Goal: Task Accomplishment & Management: Manage account settings

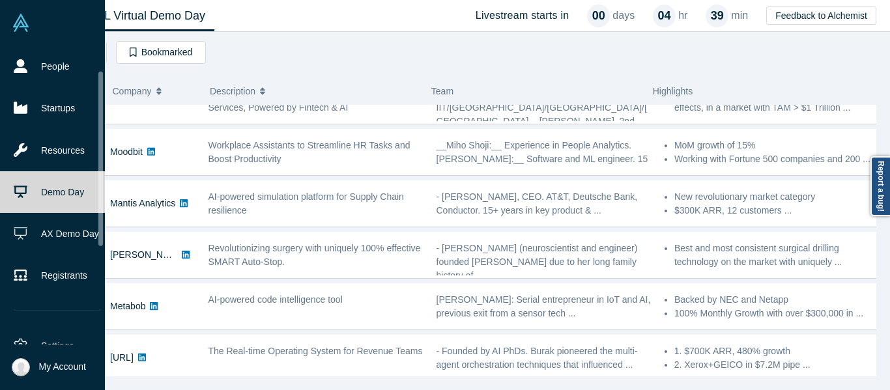
scroll to position [65, 0]
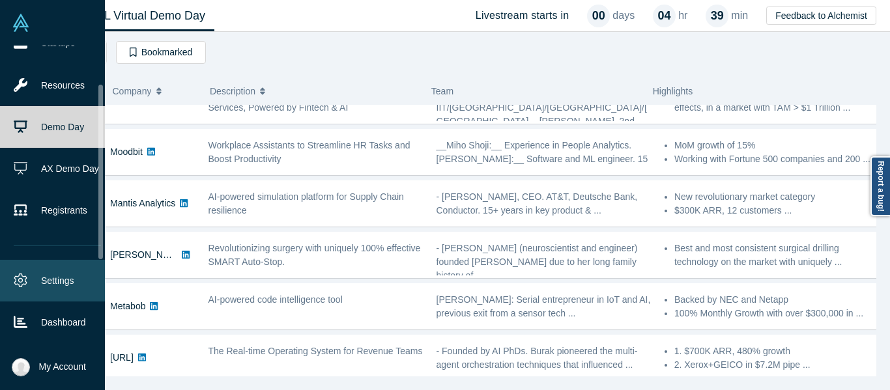
click at [56, 288] on link "Settings" at bounding box center [57, 281] width 115 height 42
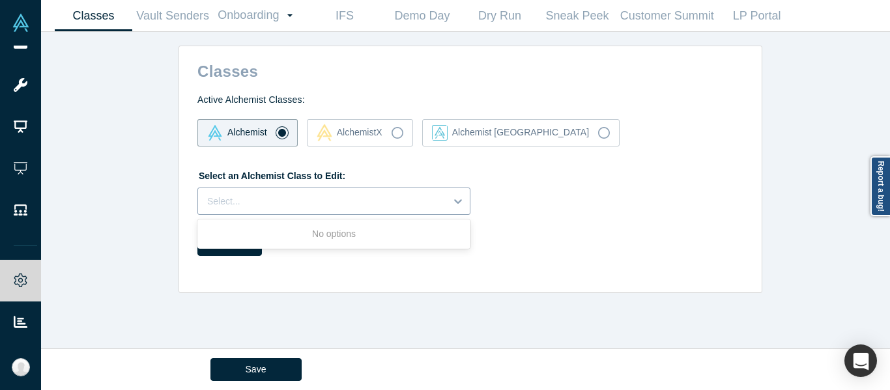
click at [410, 194] on div at bounding box center [321, 201] width 229 height 16
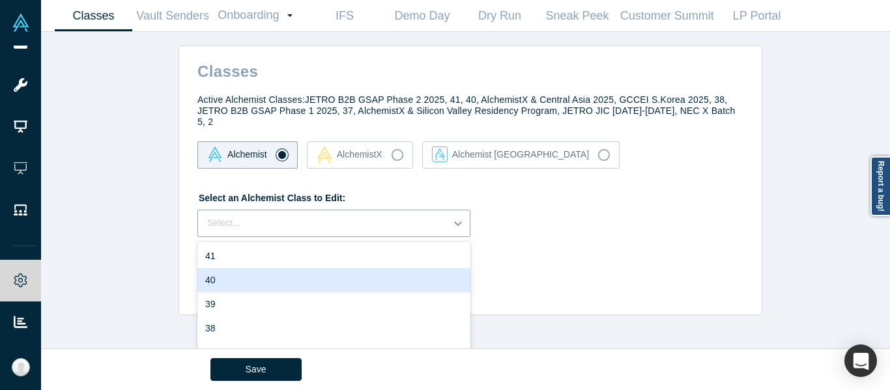
click at [362, 268] on div "40" at bounding box center [333, 280] width 273 height 24
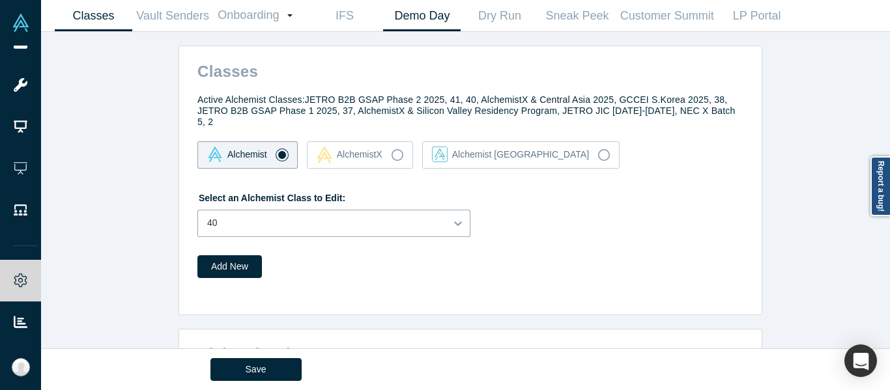
click at [433, 24] on link "Demo Day" at bounding box center [421, 16] width 77 height 31
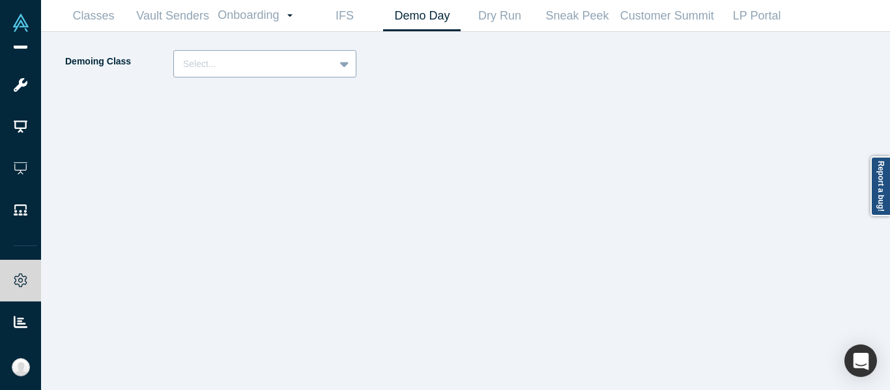
drag, startPoint x: 343, startPoint y: 77, endPoint x: 333, endPoint y: 70, distance: 12.1
click at [343, 77] on div "Demoing Class Select..." at bounding box center [219, 68] width 310 height 36
click at [334, 68] on span at bounding box center [334, 64] width 1 height 16
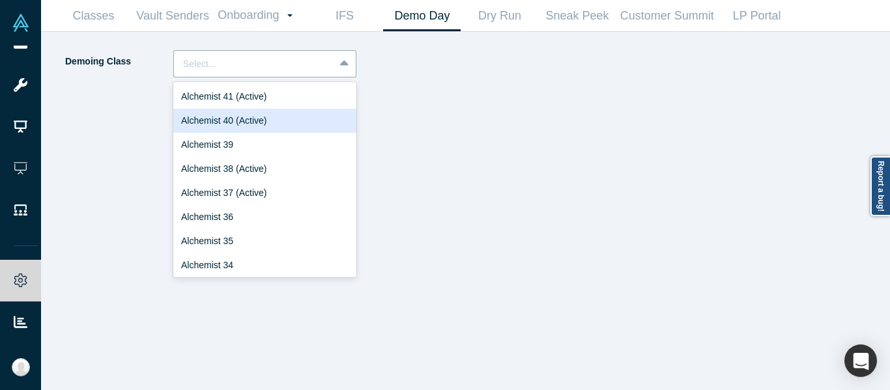
click at [256, 120] on div "Alchemist 40 (Active)" at bounding box center [264, 121] width 183 height 24
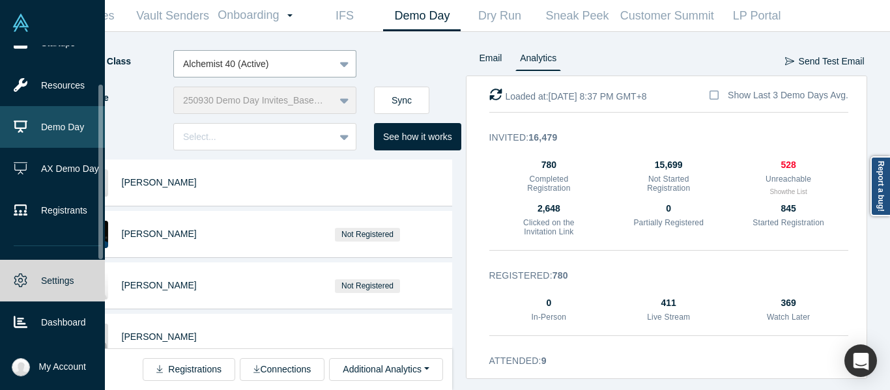
click at [51, 120] on link "Demo Day" at bounding box center [57, 127] width 115 height 42
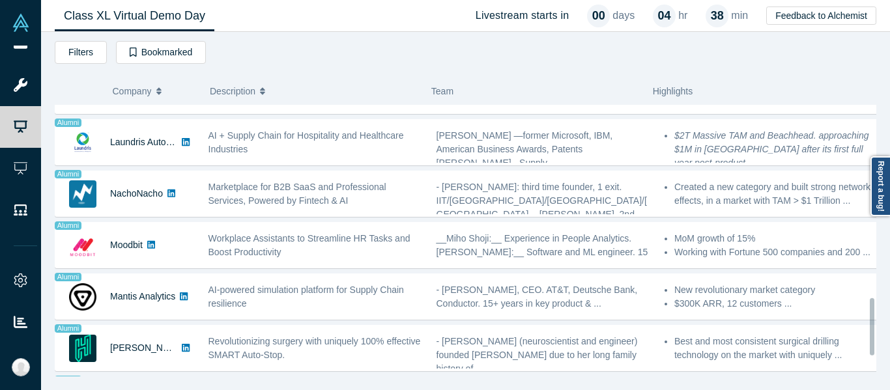
scroll to position [1015, 0]
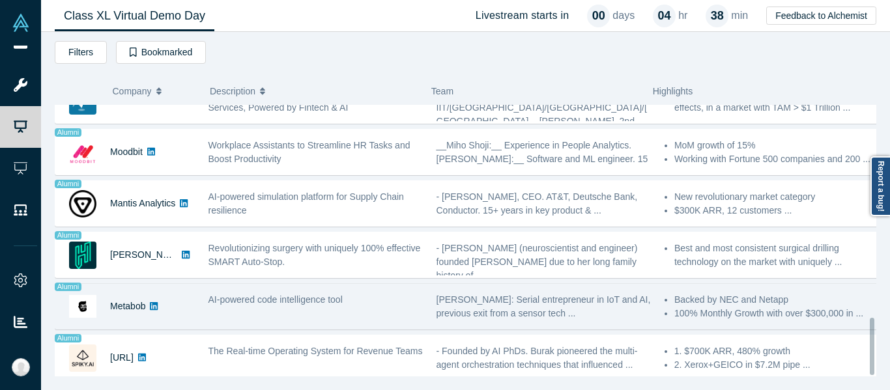
click at [324, 294] on span "AI-powered code intelligence tool" at bounding box center [275, 299] width 134 height 10
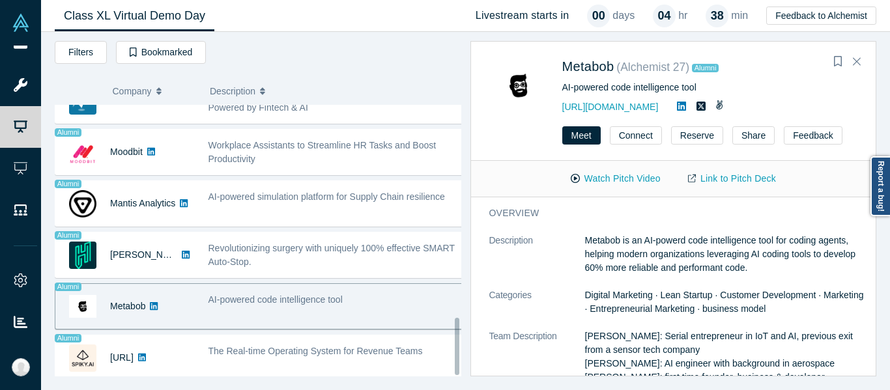
click at [323, 63] on div "Filters AI Artificial Intelligence AI (Artificial Intelligence) B2B SaaS Data A…" at bounding box center [258, 54] width 406 height 27
click at [847, 61] on button "Close" at bounding box center [857, 61] width 20 height 21
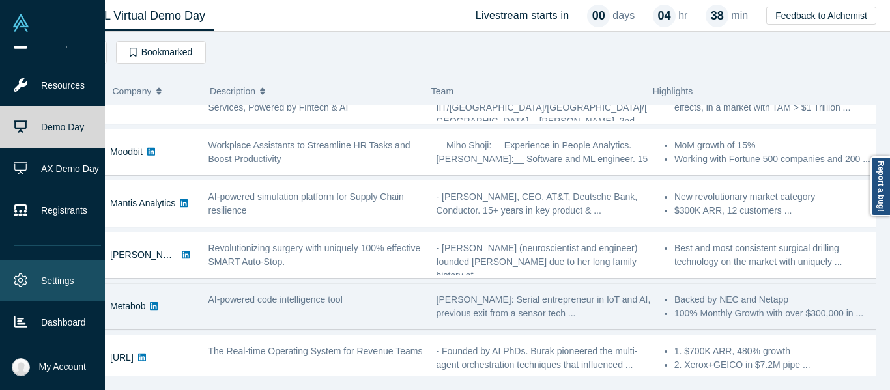
click at [33, 276] on link "Settings" at bounding box center [57, 281] width 115 height 42
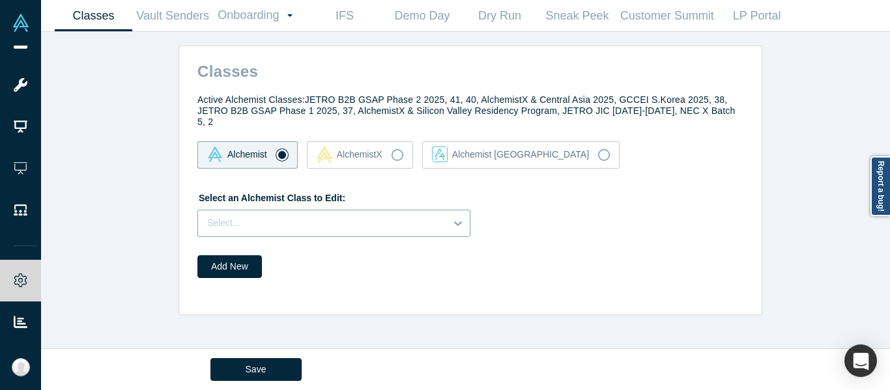
click at [422, 215] on div at bounding box center [321, 223] width 229 height 16
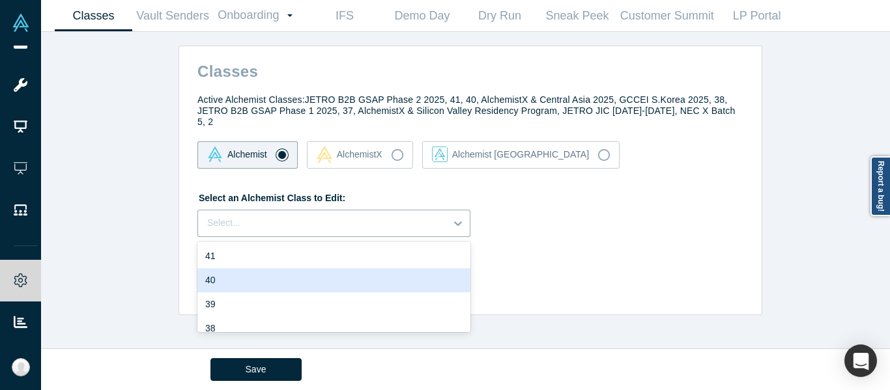
click at [322, 268] on div "40" at bounding box center [333, 280] width 273 height 24
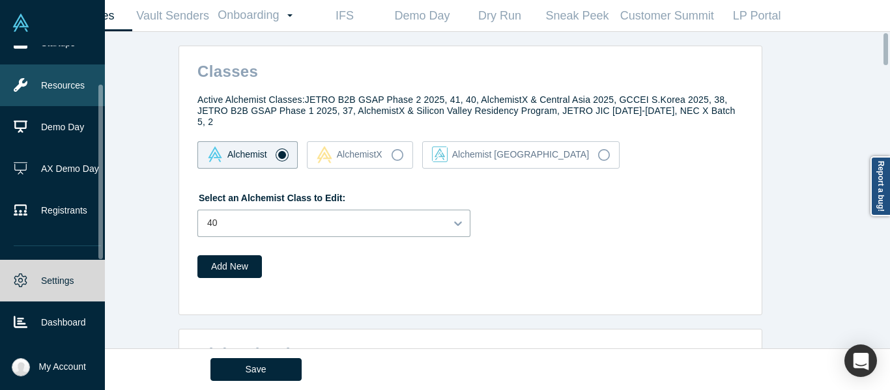
click at [30, 89] on link "Resources" at bounding box center [57, 85] width 115 height 42
